Goal: Task Accomplishment & Management: Manage account settings

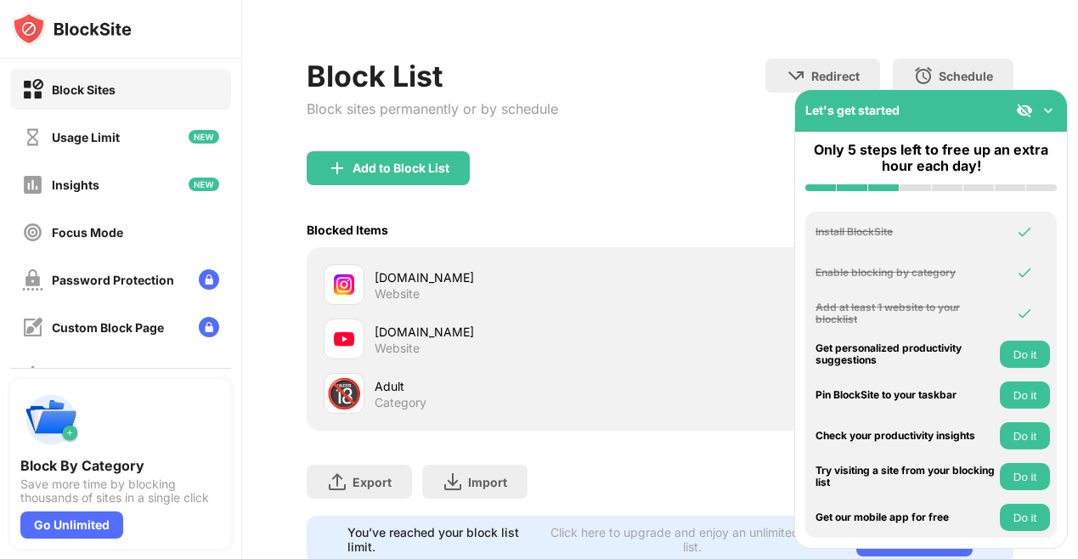
scroll to position [166, 0]
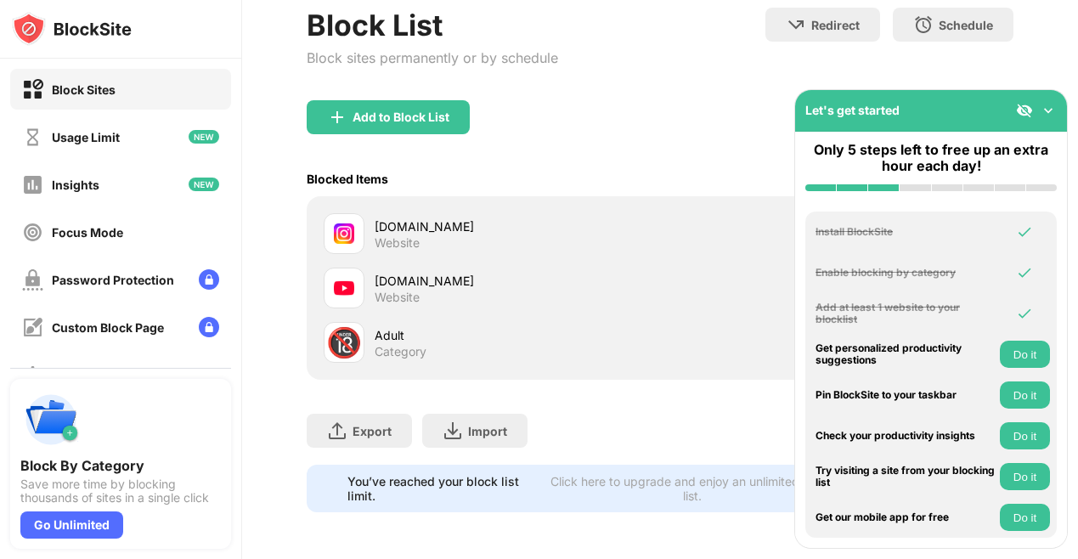
click at [387, 226] on div "instagram.com" at bounding box center [517, 226] width 285 height 18
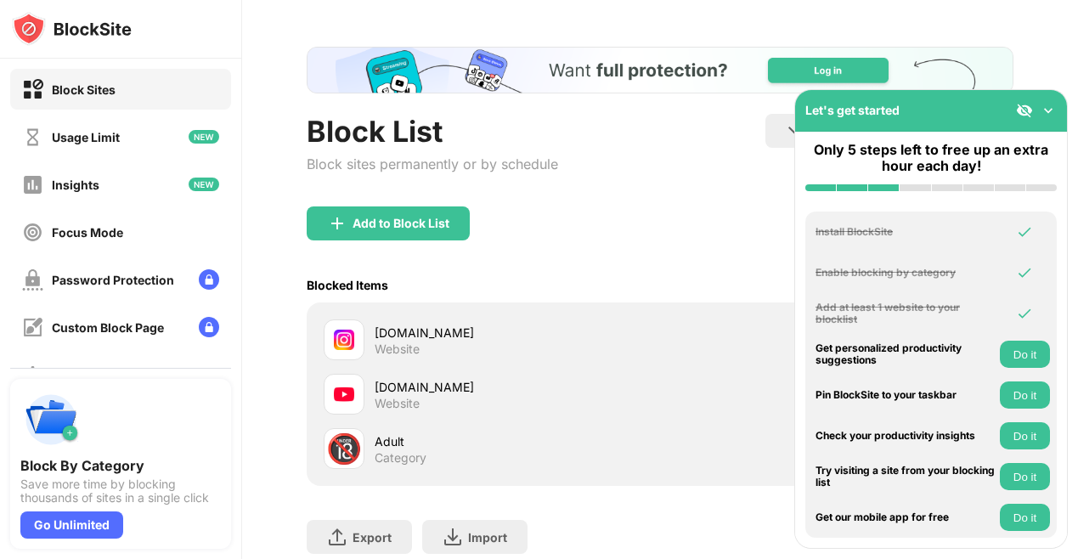
scroll to position [0, 0]
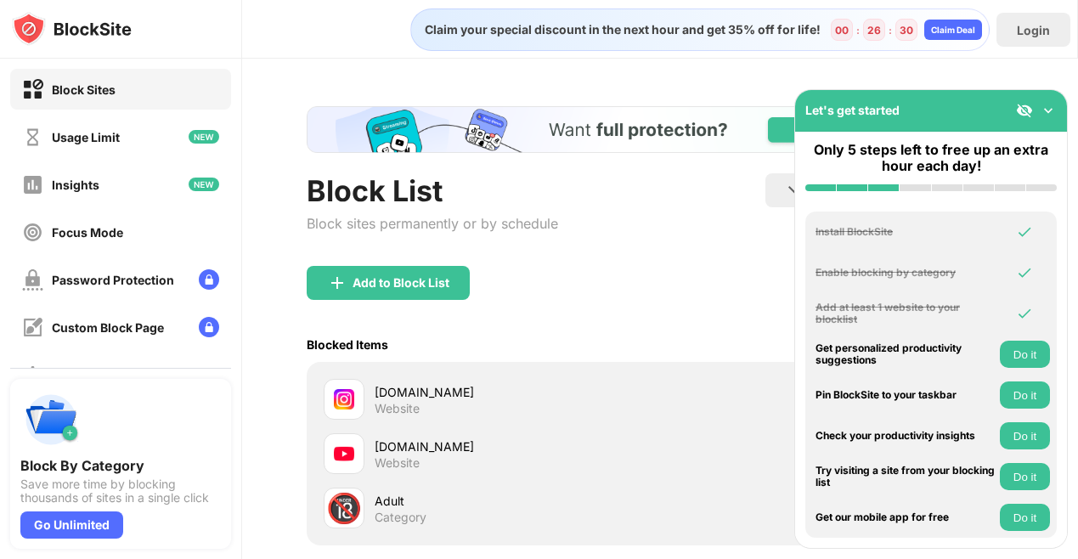
click at [1049, 101] on div "Let's get started" at bounding box center [931, 111] width 272 height 42
click at [1049, 108] on img at bounding box center [1048, 110] width 17 height 17
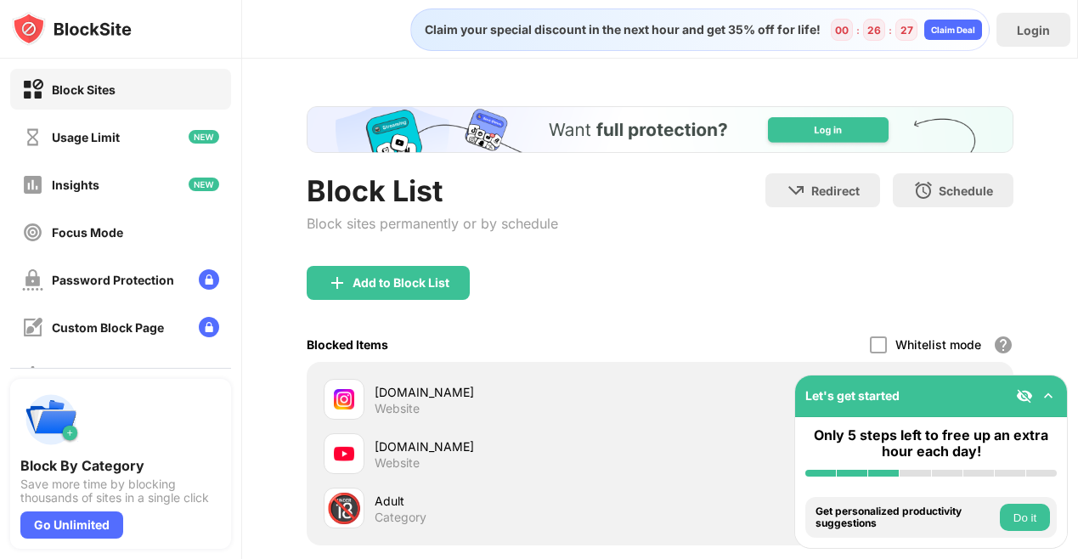
scroll to position [166, 0]
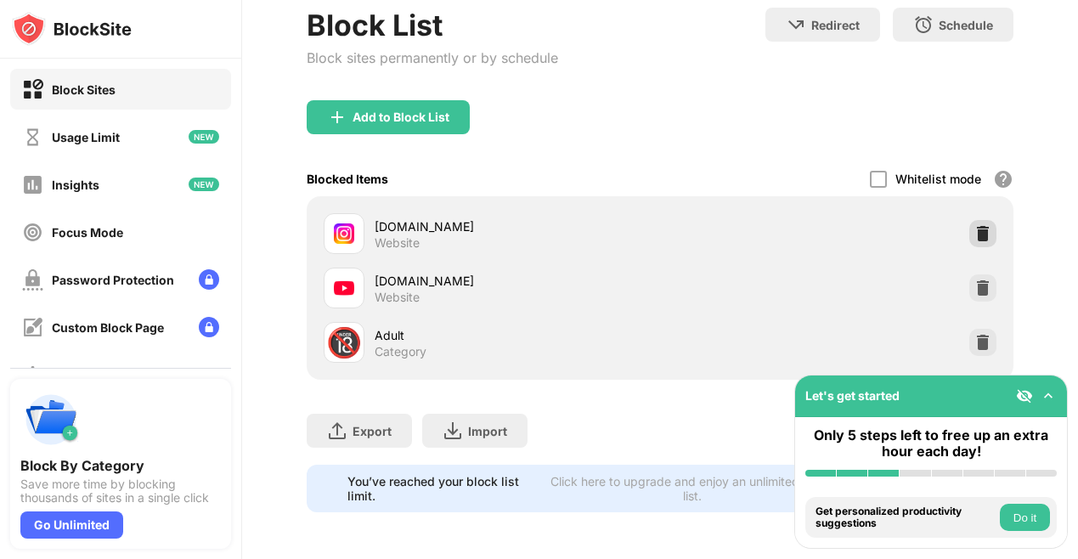
click at [990, 223] on div at bounding box center [982, 233] width 27 height 27
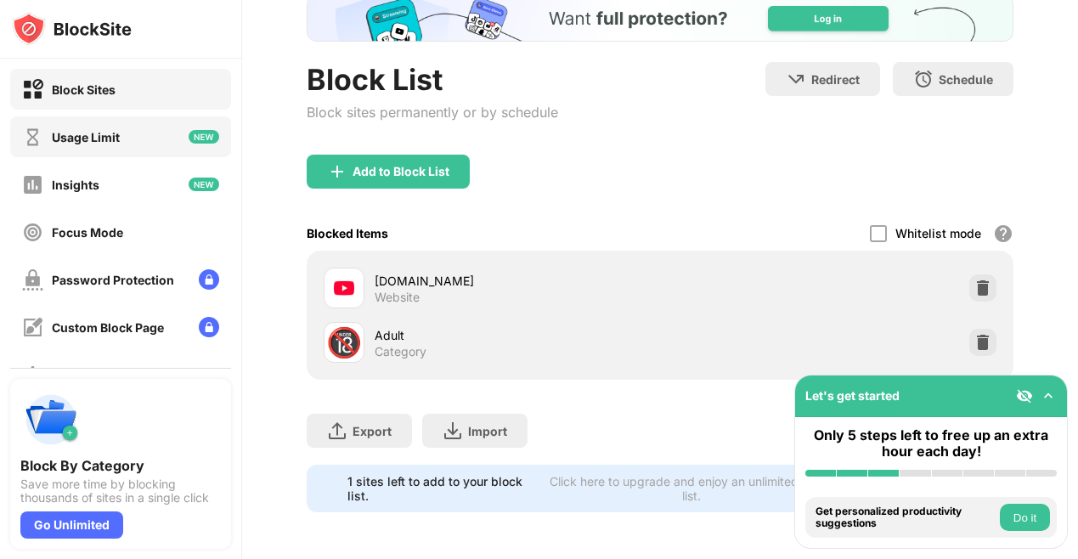
click at [144, 124] on div "Usage Limit" at bounding box center [120, 136] width 221 height 41
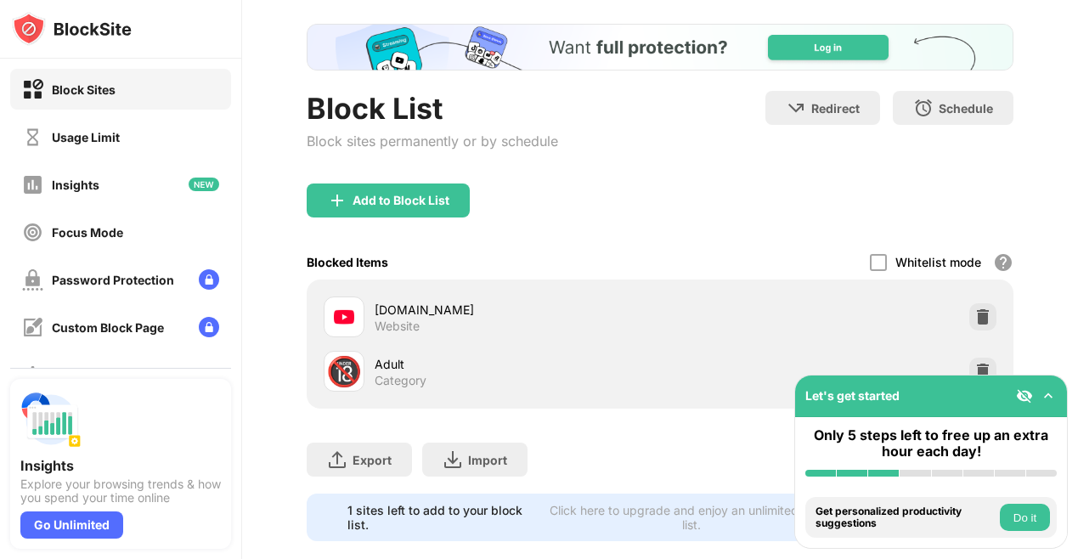
scroll to position [111, 0]
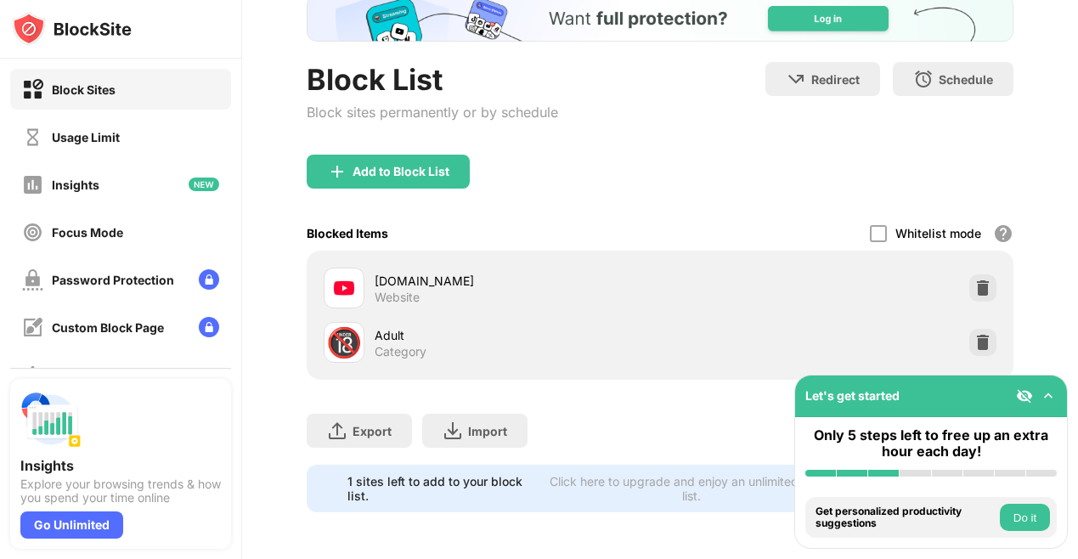
click at [1050, 397] on img at bounding box center [1048, 395] width 17 height 17
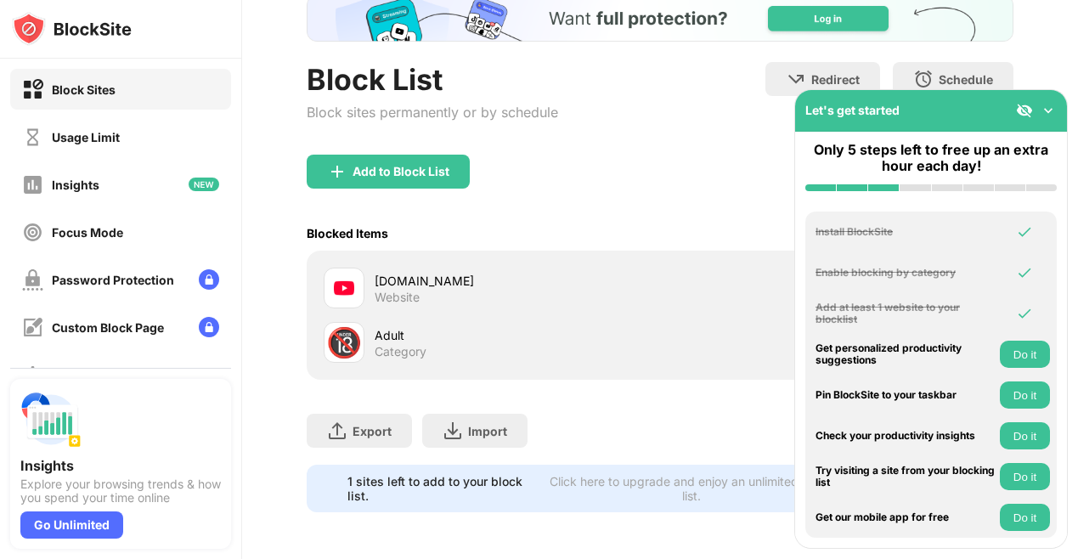
click at [1054, 107] on img at bounding box center [1048, 110] width 17 height 17
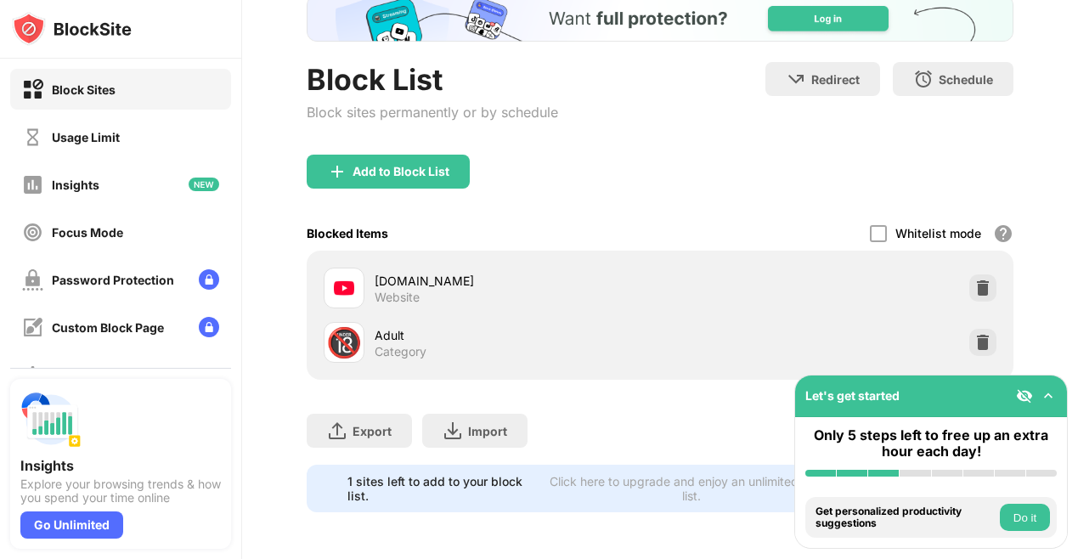
click at [1026, 389] on img at bounding box center [1024, 395] width 17 height 17
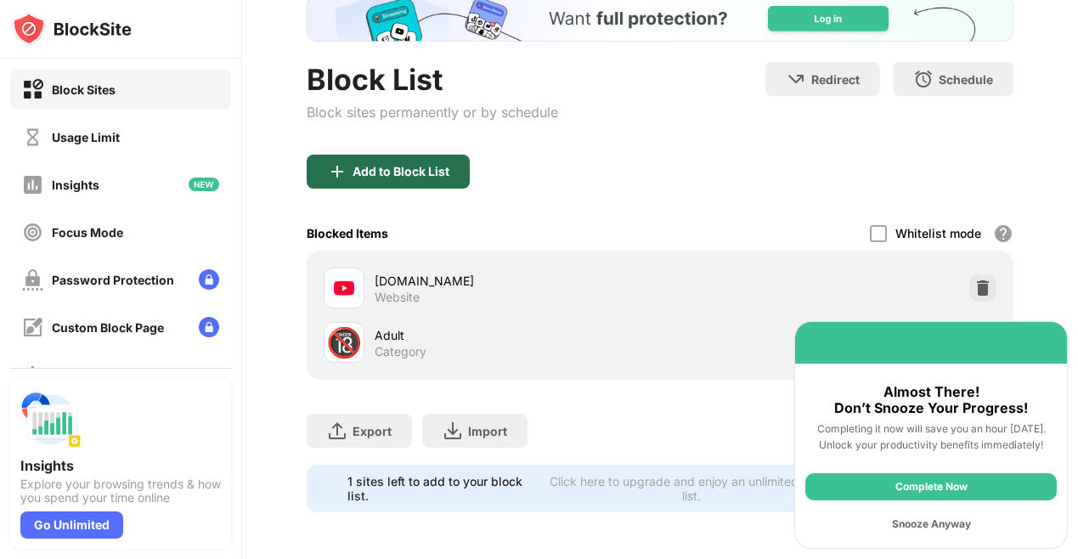
click at [392, 169] on div "Add to Block List" at bounding box center [400, 172] width 97 height 14
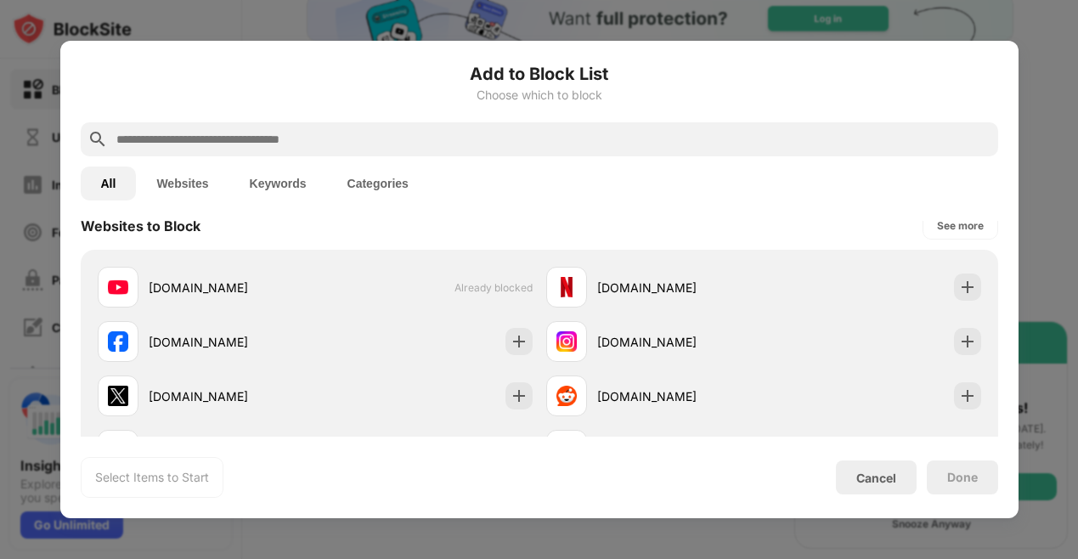
scroll to position [259, 0]
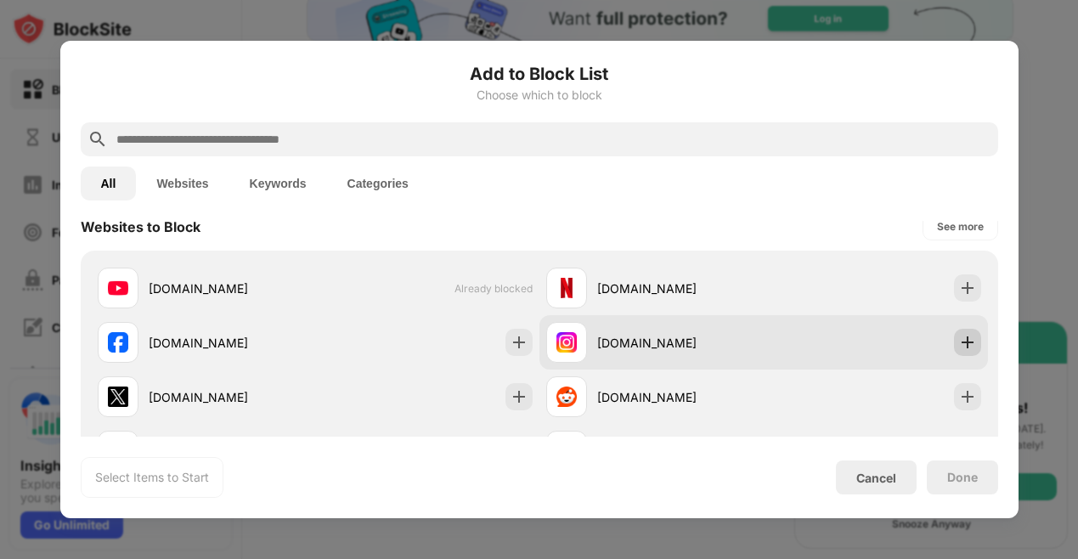
click at [963, 336] on img at bounding box center [967, 342] width 17 height 17
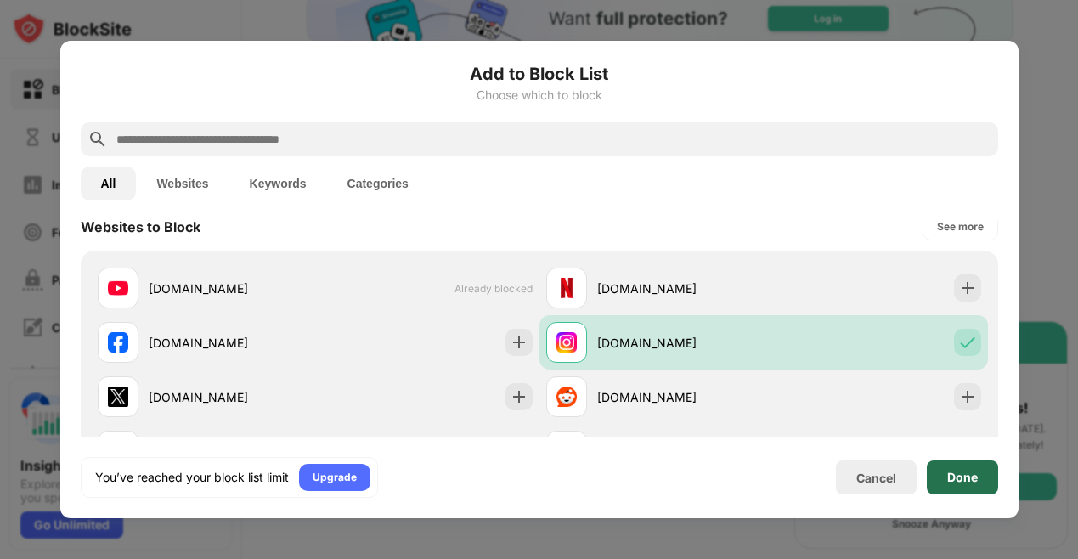
click at [975, 482] on div "Done" at bounding box center [962, 478] width 31 height 14
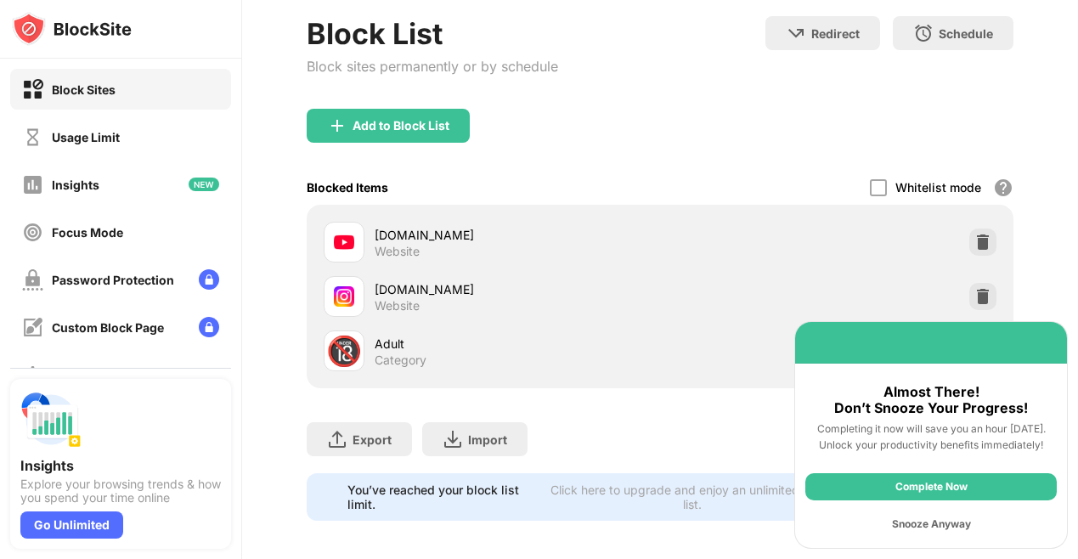
scroll to position [166, 0]
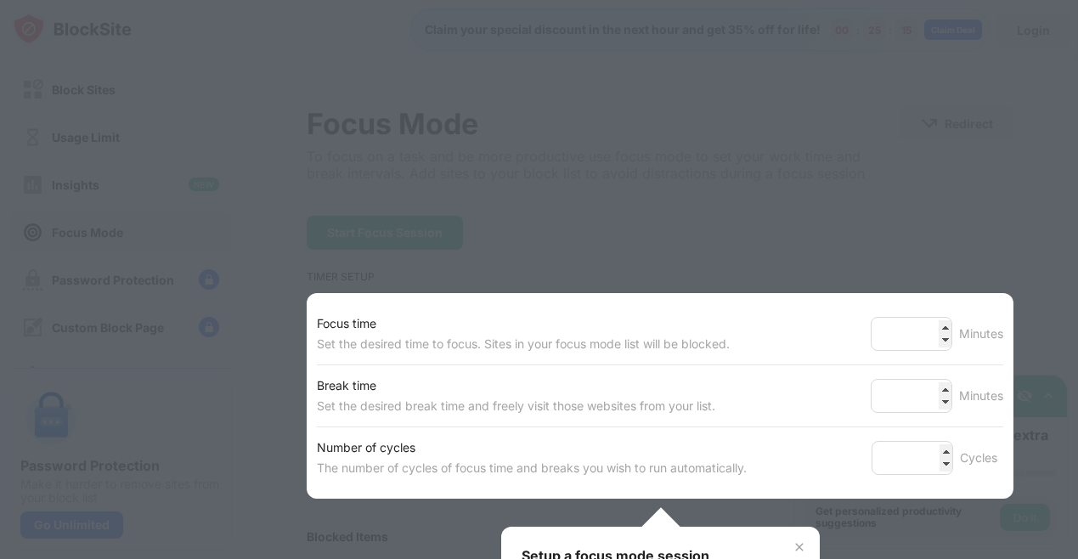
click at [798, 543] on img at bounding box center [799, 547] width 14 height 14
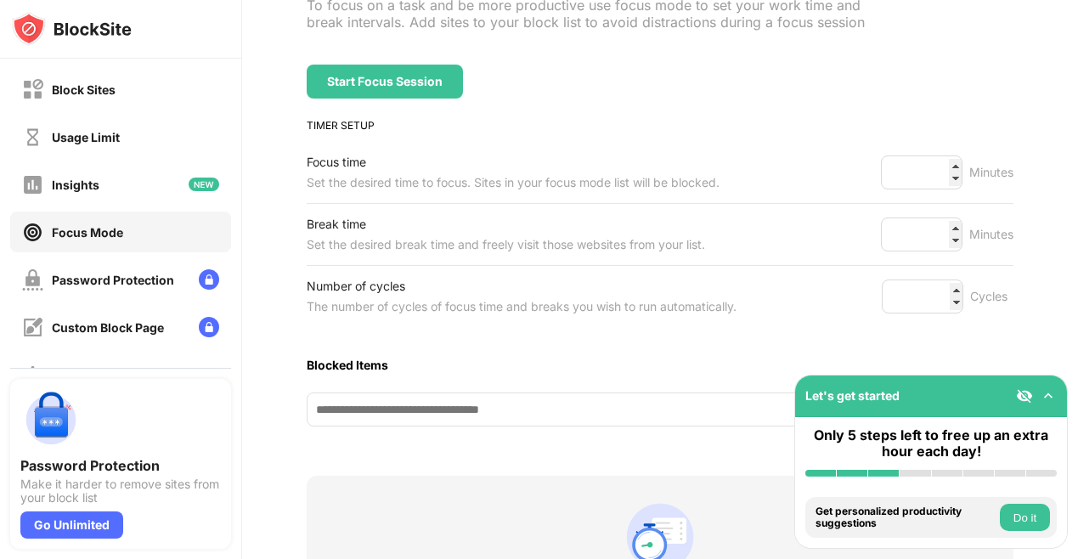
scroll to position [372, 0]
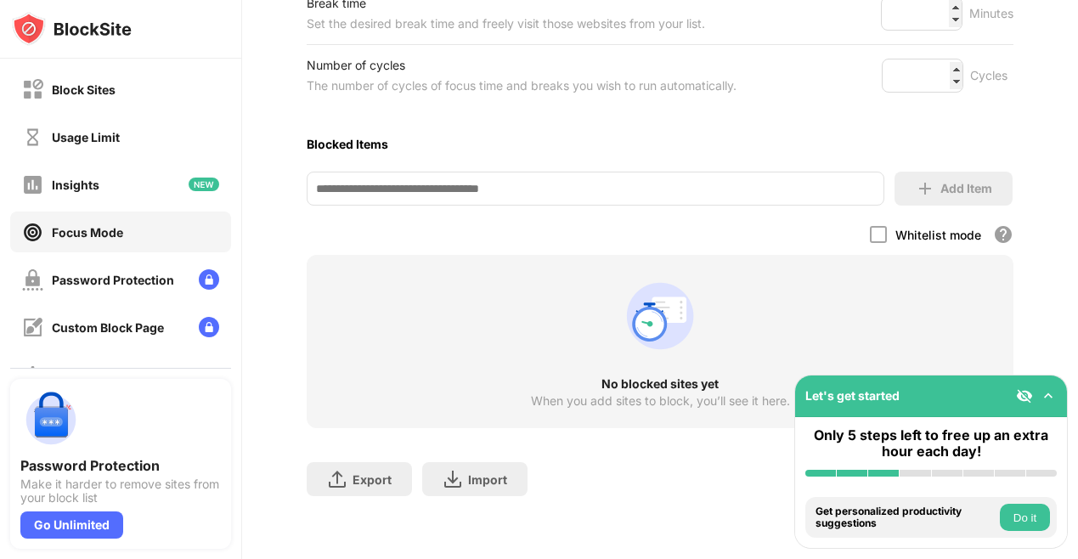
click at [719, 185] on input at bounding box center [596, 189] width 578 height 34
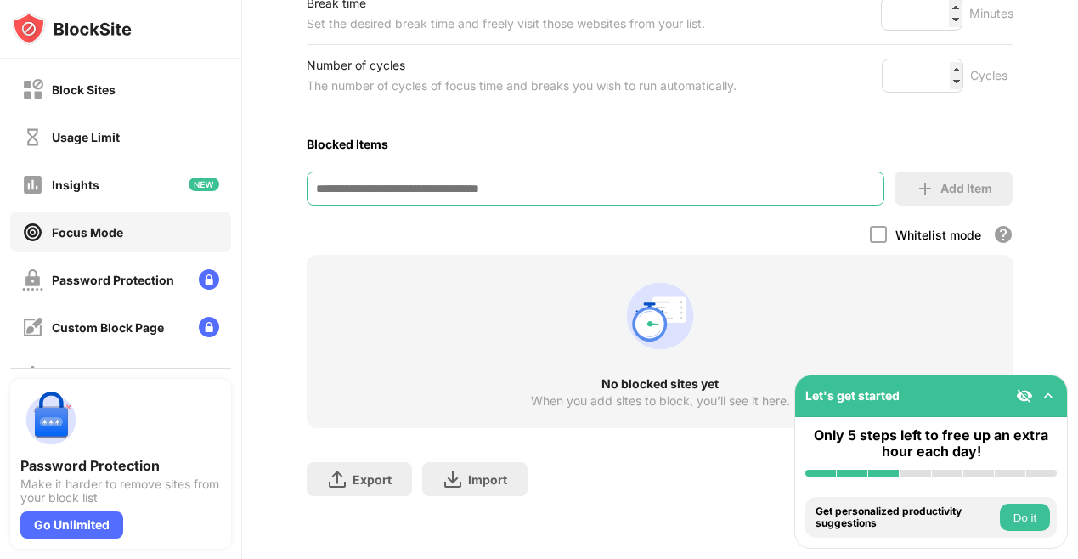
click at [719, 186] on input at bounding box center [596, 189] width 578 height 34
click at [722, 186] on input at bounding box center [596, 189] width 578 height 34
click at [686, 149] on div "Blocked Items" at bounding box center [660, 144] width 707 height 35
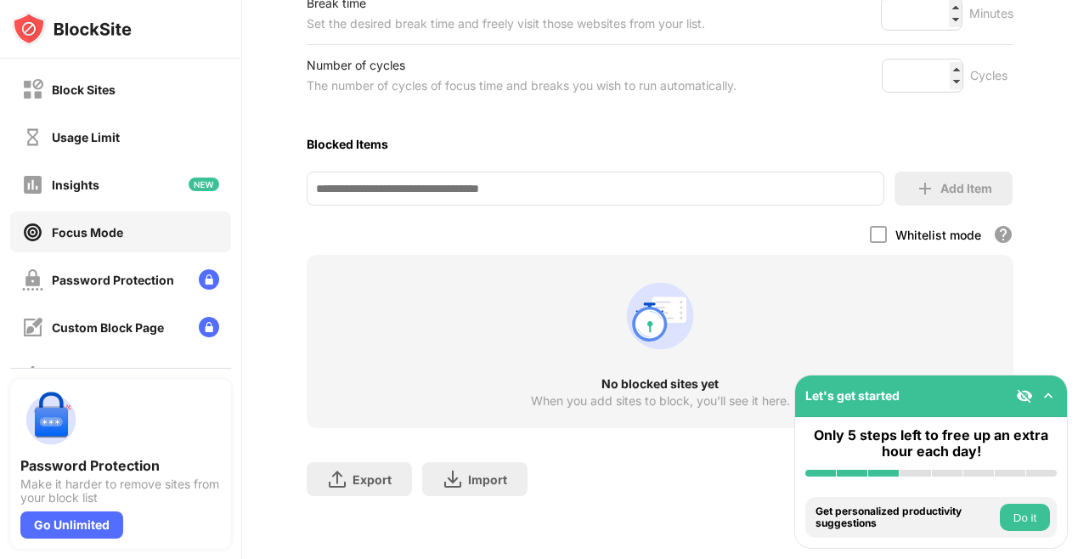
click at [654, 184] on input at bounding box center [596, 189] width 578 height 34
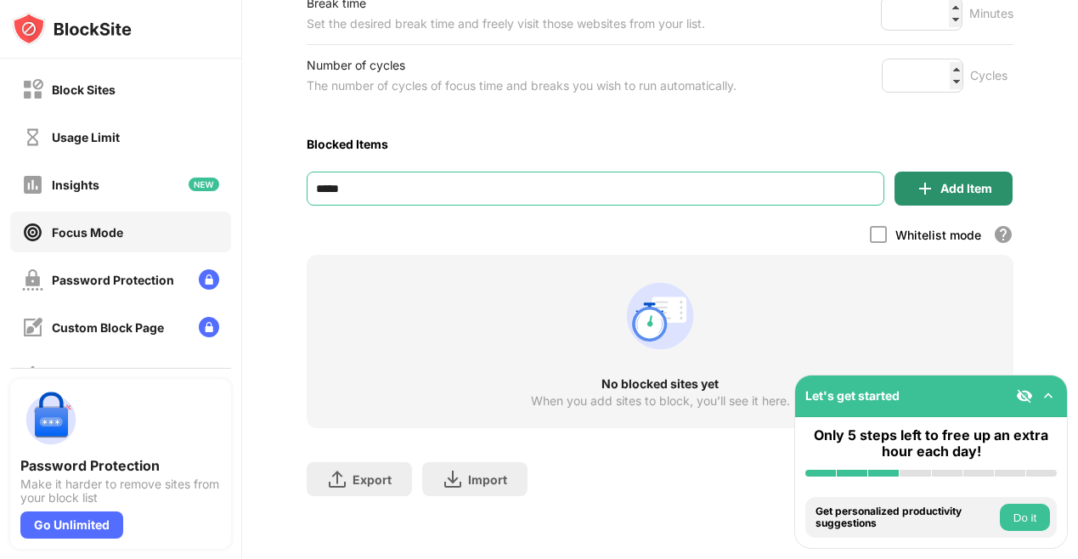
click at [959, 174] on div "Add Item" at bounding box center [953, 189] width 118 height 34
click at [742, 196] on input "*****" at bounding box center [596, 189] width 578 height 34
type input "**********"
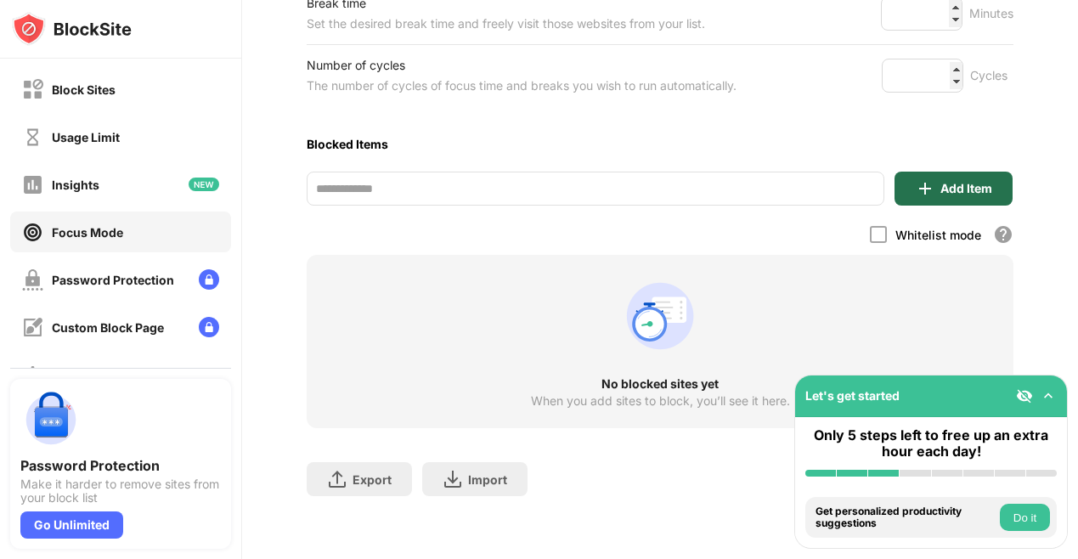
click at [940, 200] on div "Add Item" at bounding box center [953, 189] width 118 height 34
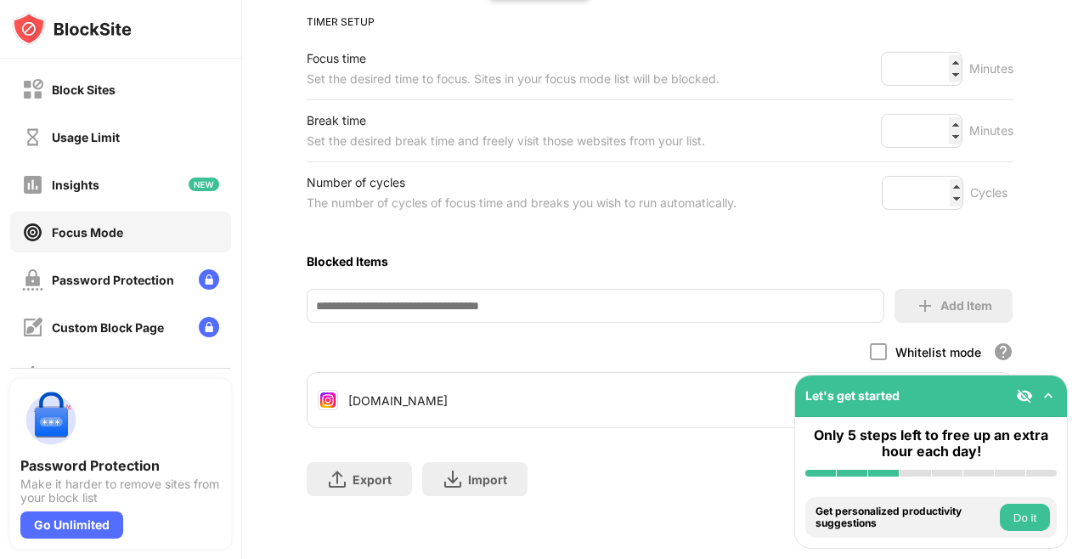
click at [557, 331] on div "Focus Mode To focus on a task and be more productive use focus mode to set your…" at bounding box center [660, 182] width 707 height 662
click at [557, 310] on input at bounding box center [596, 306] width 578 height 34
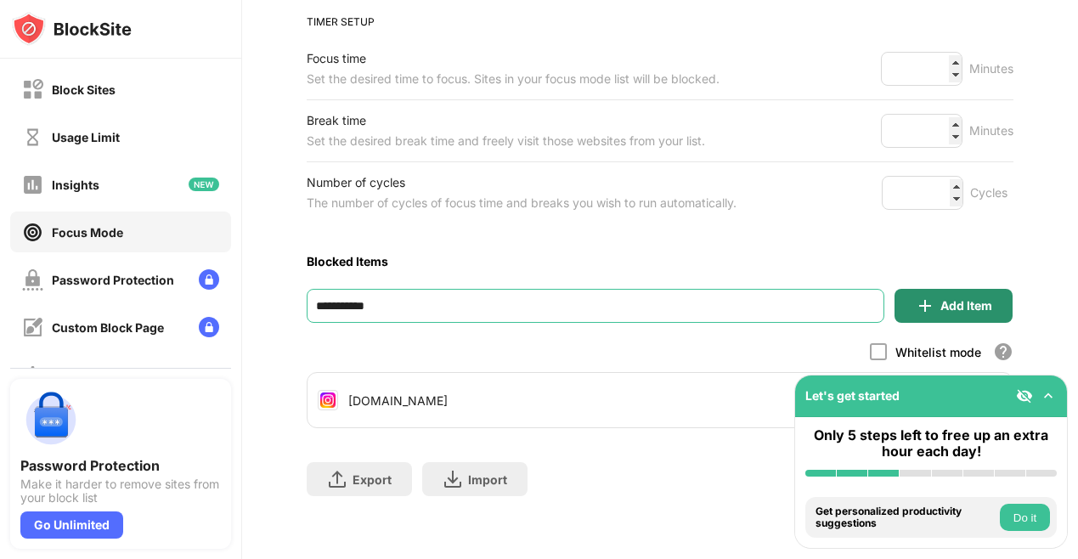
type input "**********"
click at [922, 303] on img at bounding box center [925, 306] width 20 height 20
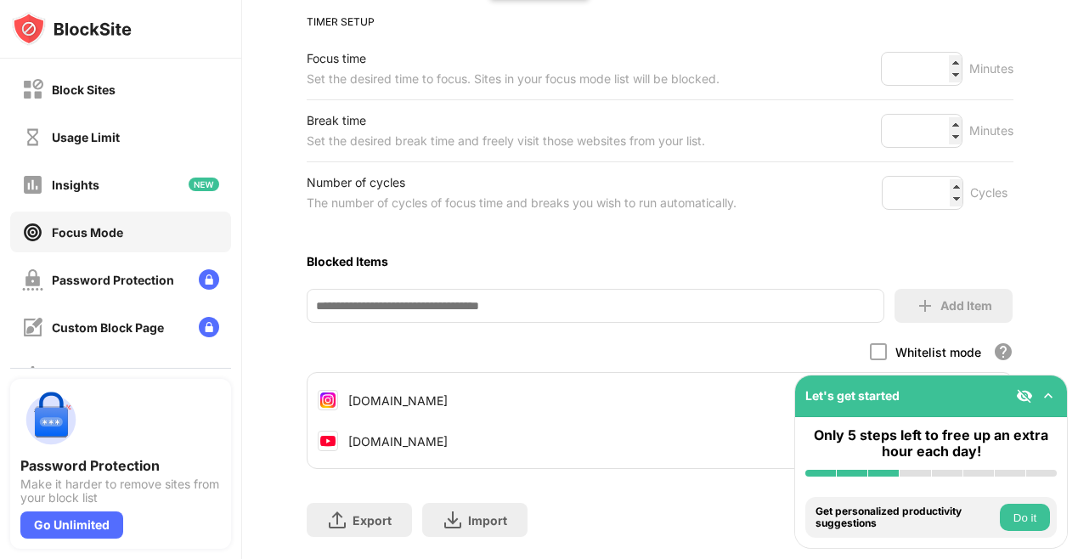
click at [533, 318] on input at bounding box center [596, 306] width 578 height 34
click at [533, 315] on input at bounding box center [596, 306] width 578 height 34
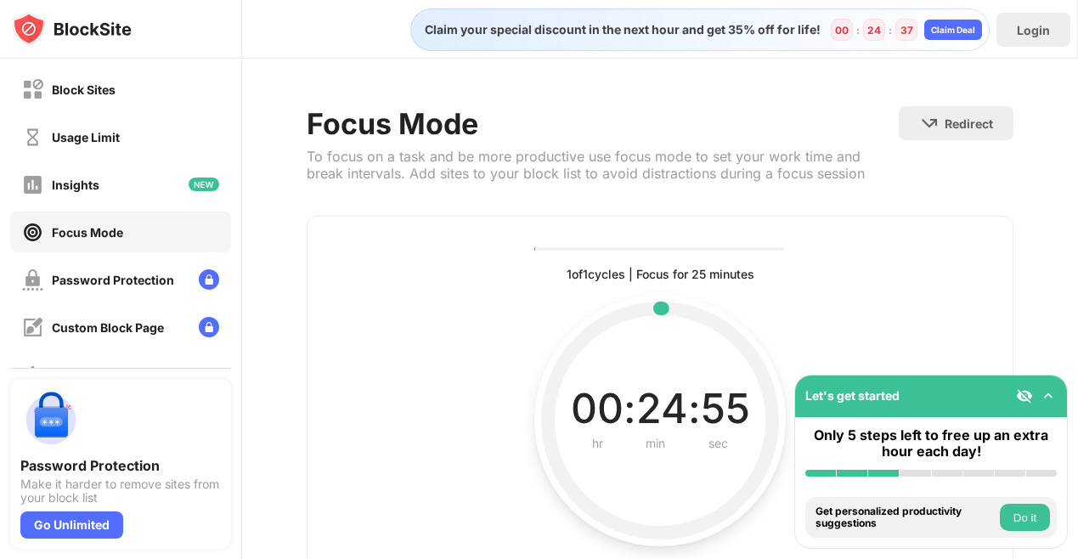
scroll to position [130, 0]
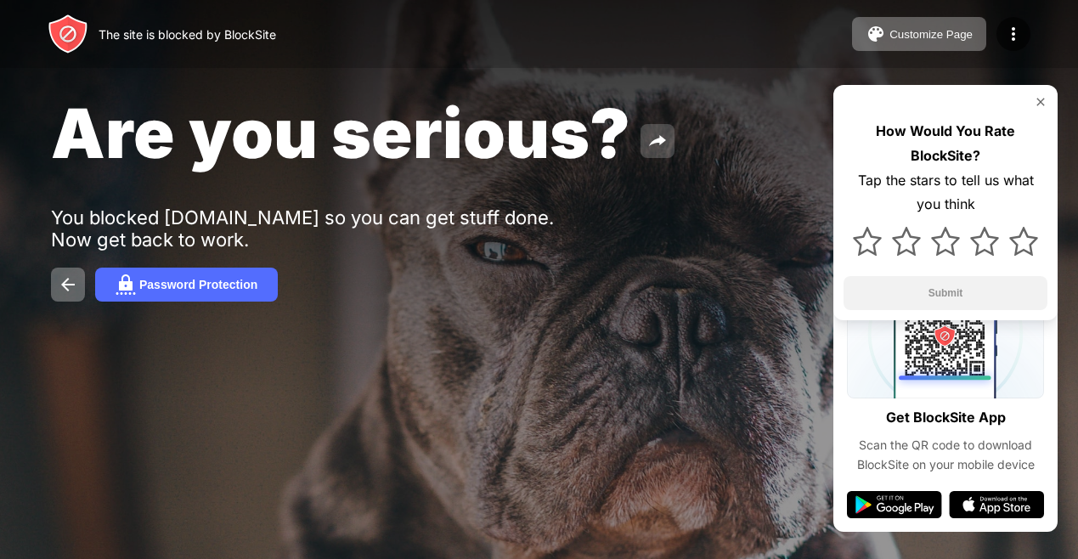
click at [657, 148] on img at bounding box center [657, 141] width 20 height 20
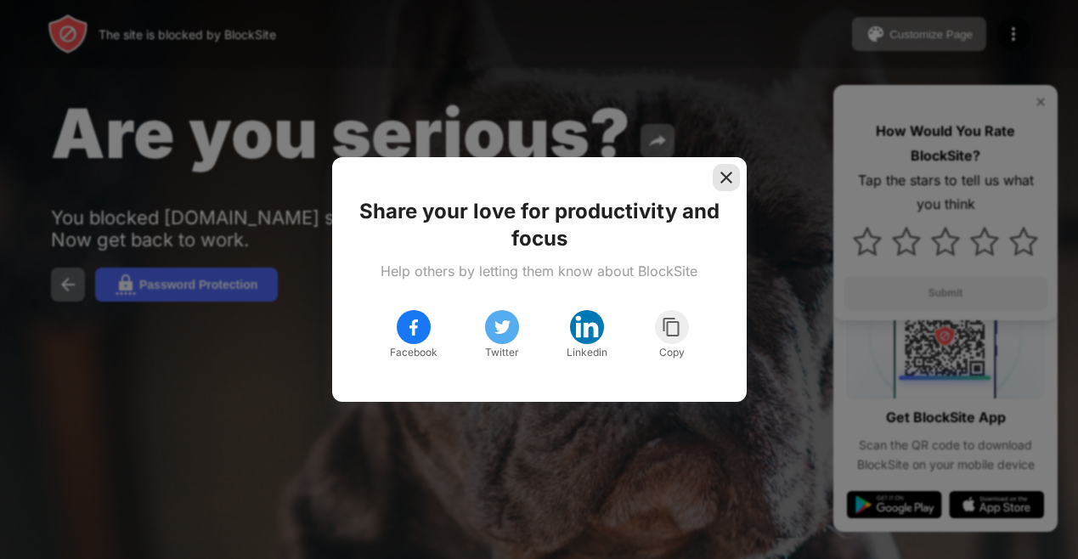
click at [723, 172] on img at bounding box center [726, 177] width 17 height 17
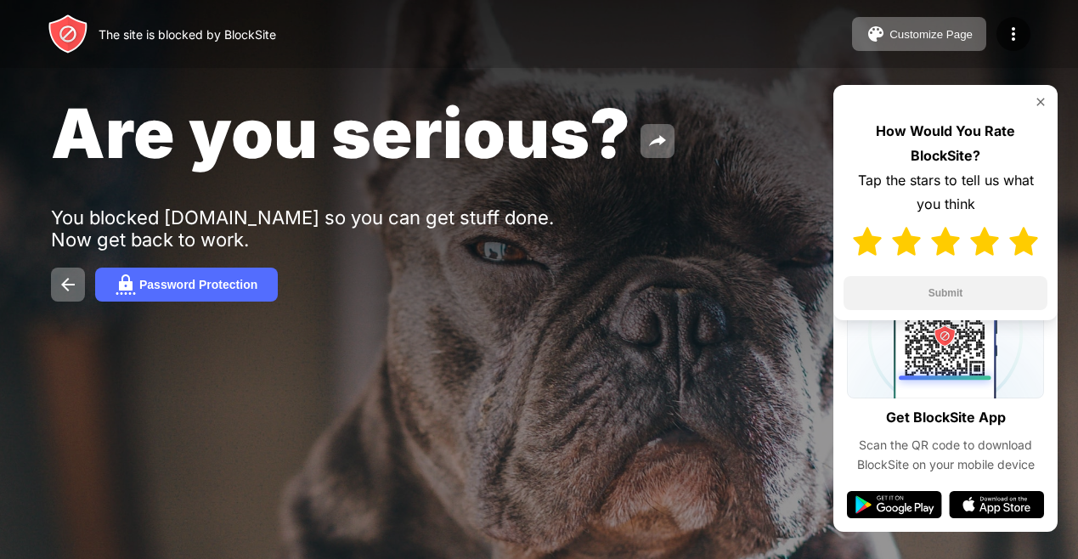
click at [1028, 238] on img at bounding box center [1023, 241] width 29 height 29
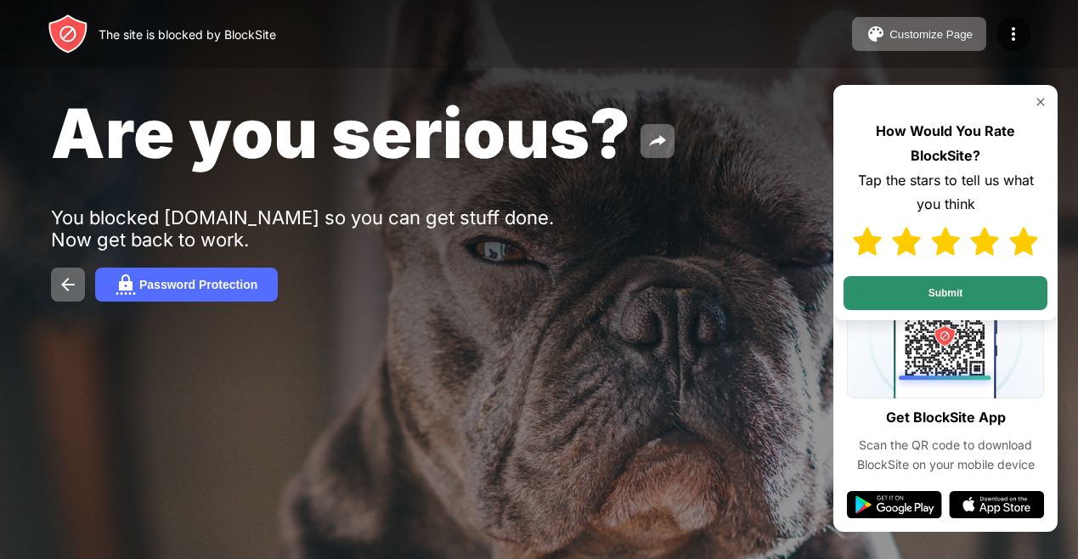
click at [956, 295] on button "Submit" at bounding box center [945, 293] width 204 height 34
